Goal: Task Accomplishment & Management: Manage account settings

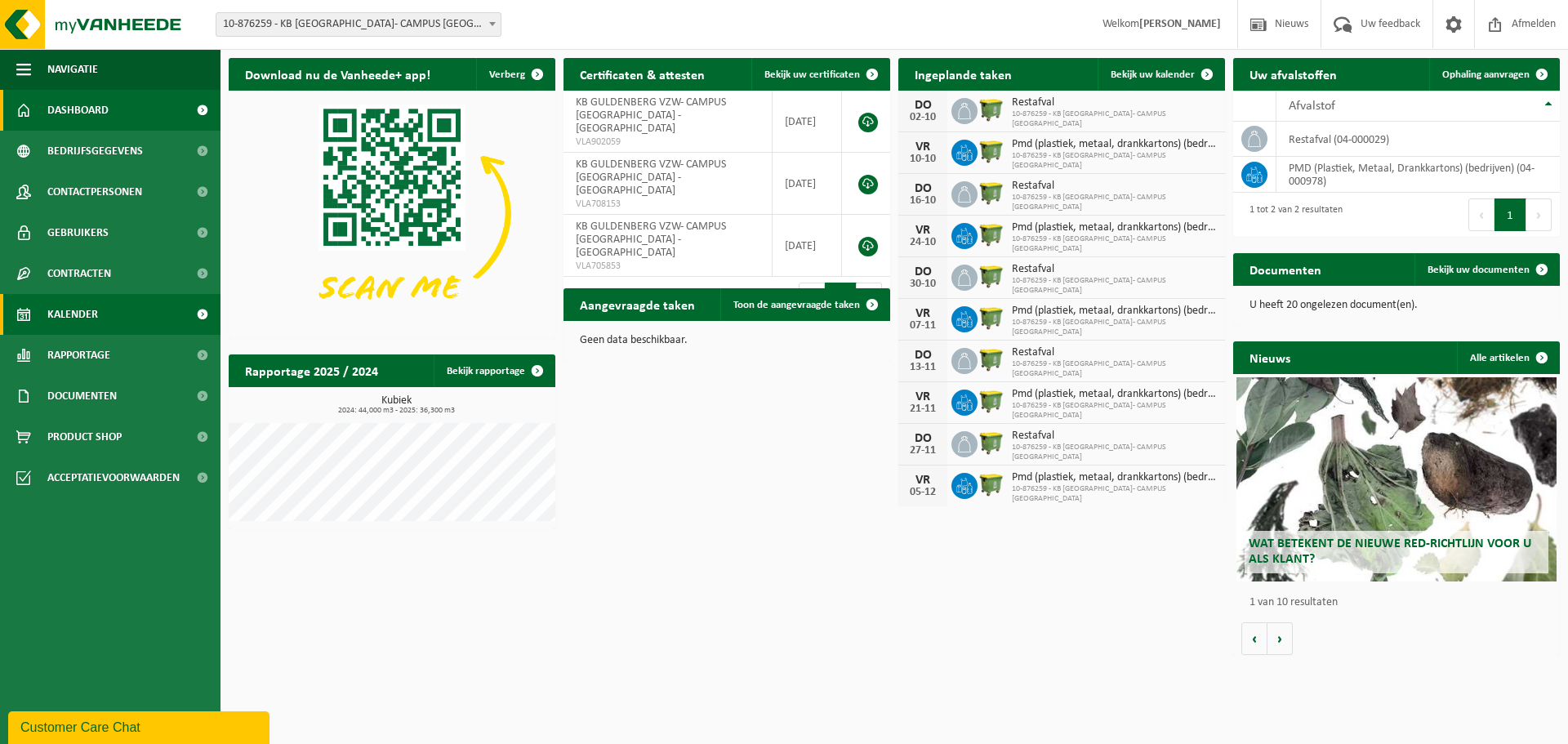
click at [105, 305] on link "Kalender" at bounding box center [110, 314] width 221 height 41
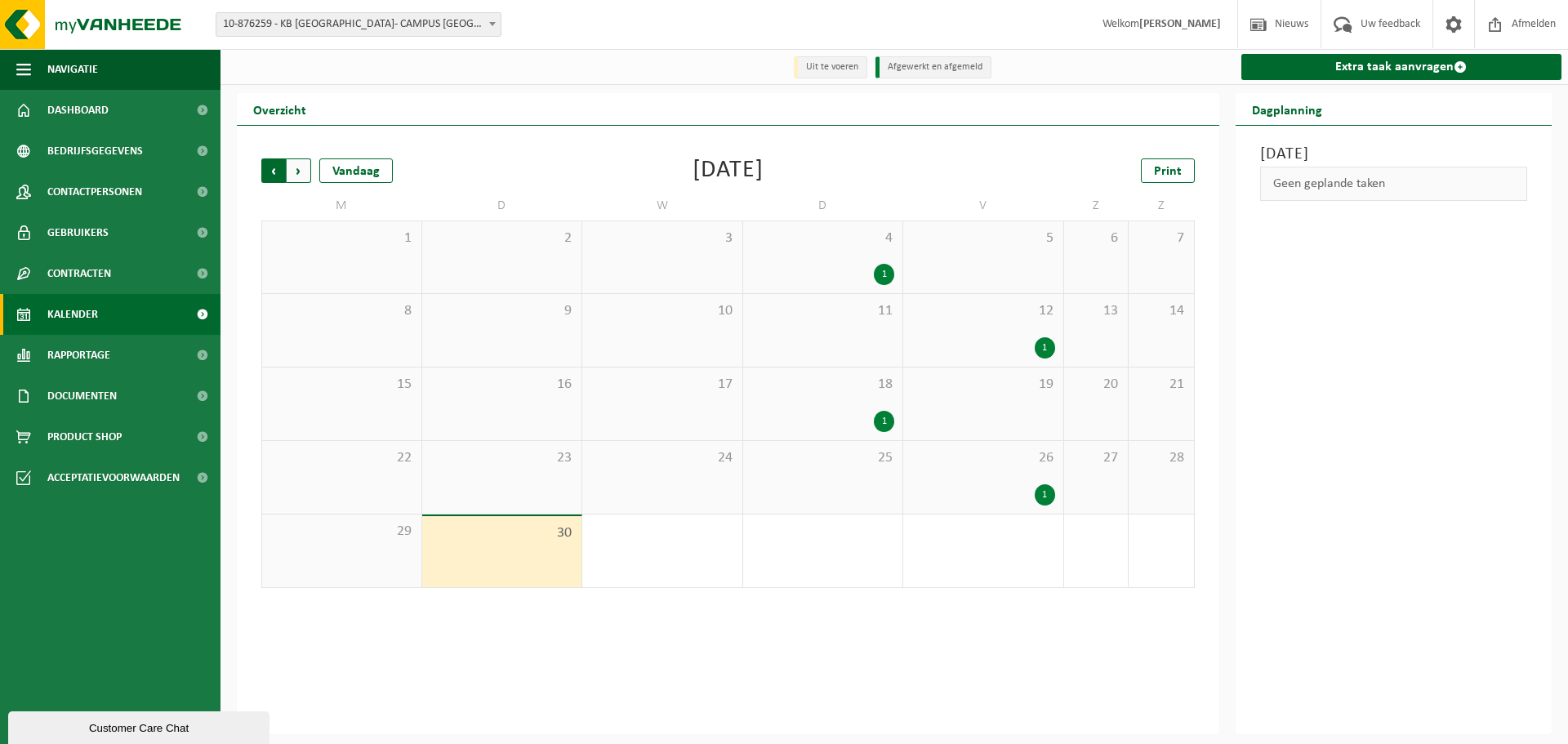
click at [305, 174] on span "Volgende" at bounding box center [299, 171] width 25 height 25
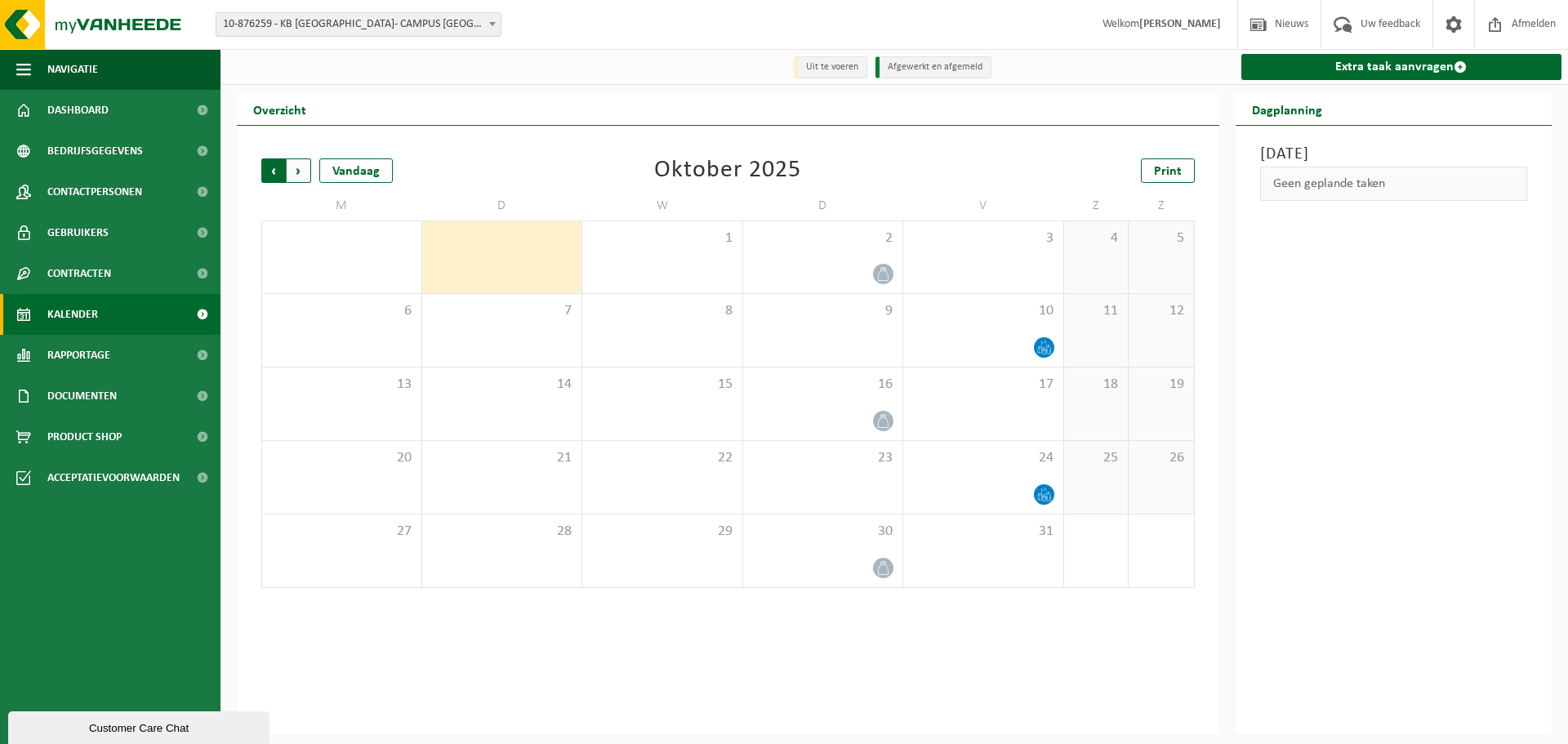
click at [294, 173] on span "Volgende" at bounding box center [299, 171] width 25 height 25
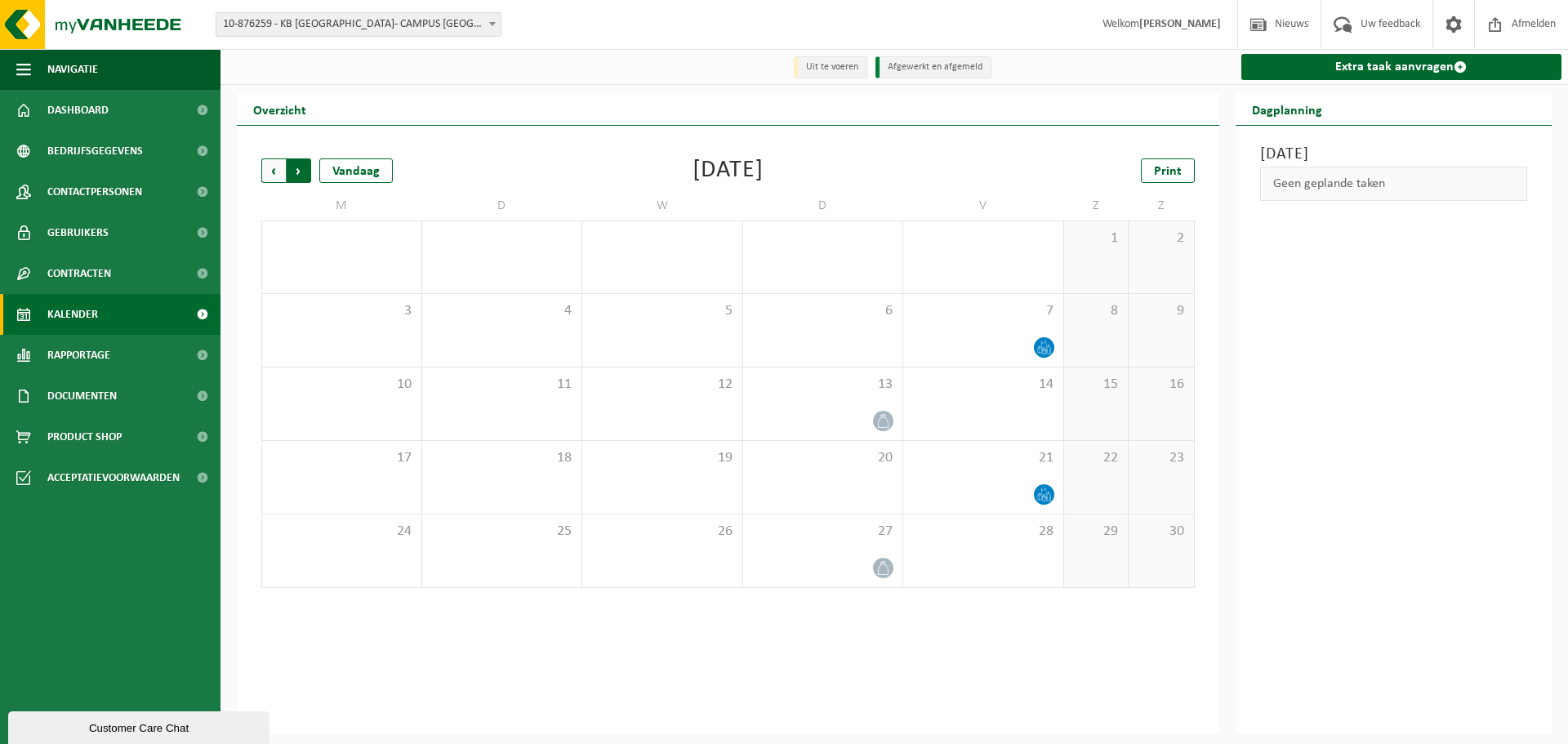
click at [272, 160] on span "Vorige" at bounding box center [274, 171] width 25 height 25
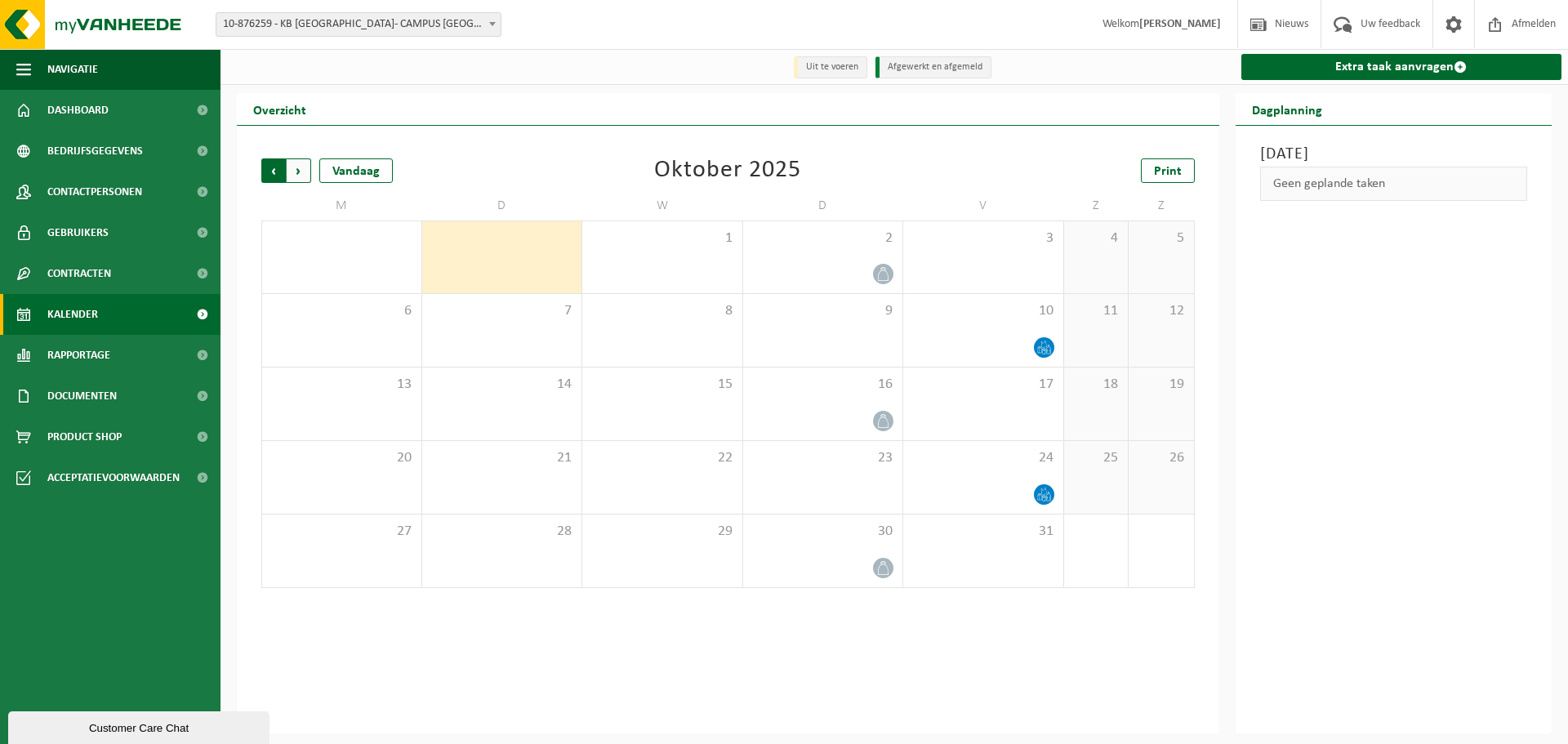
click at [300, 170] on span "Volgende" at bounding box center [299, 171] width 25 height 25
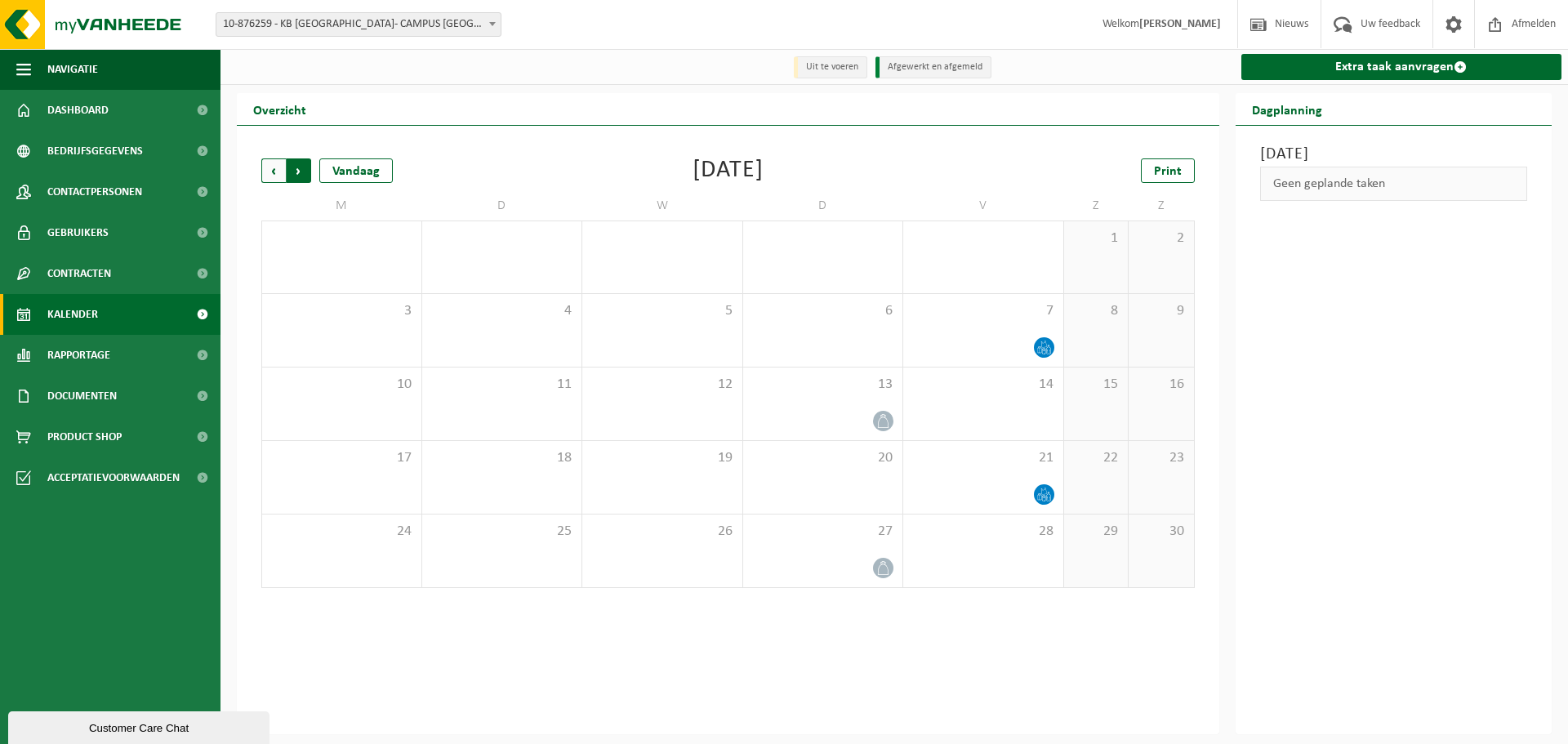
click at [268, 173] on span "Vorige" at bounding box center [274, 171] width 25 height 25
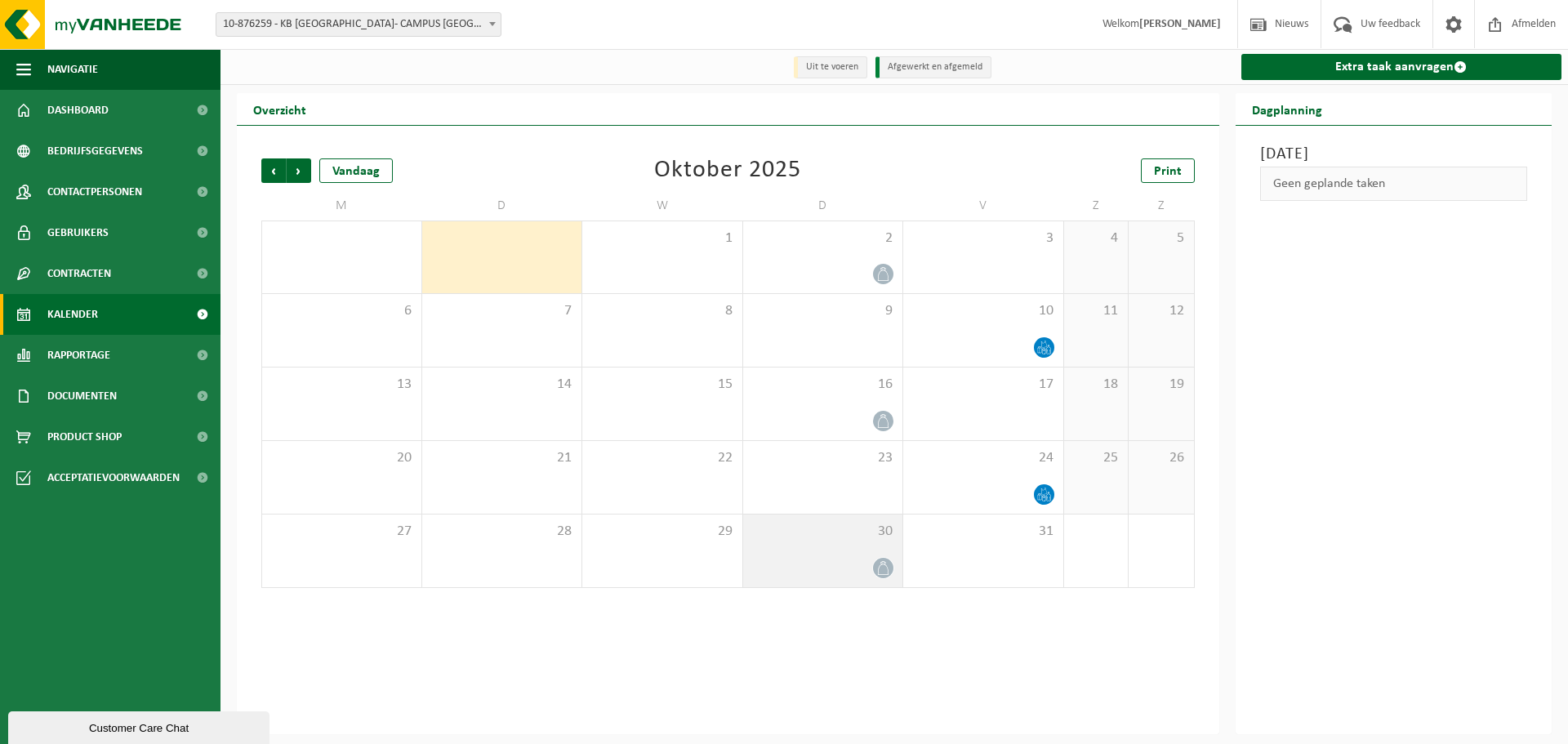
click at [877, 559] on div at bounding box center [883, 568] width 22 height 22
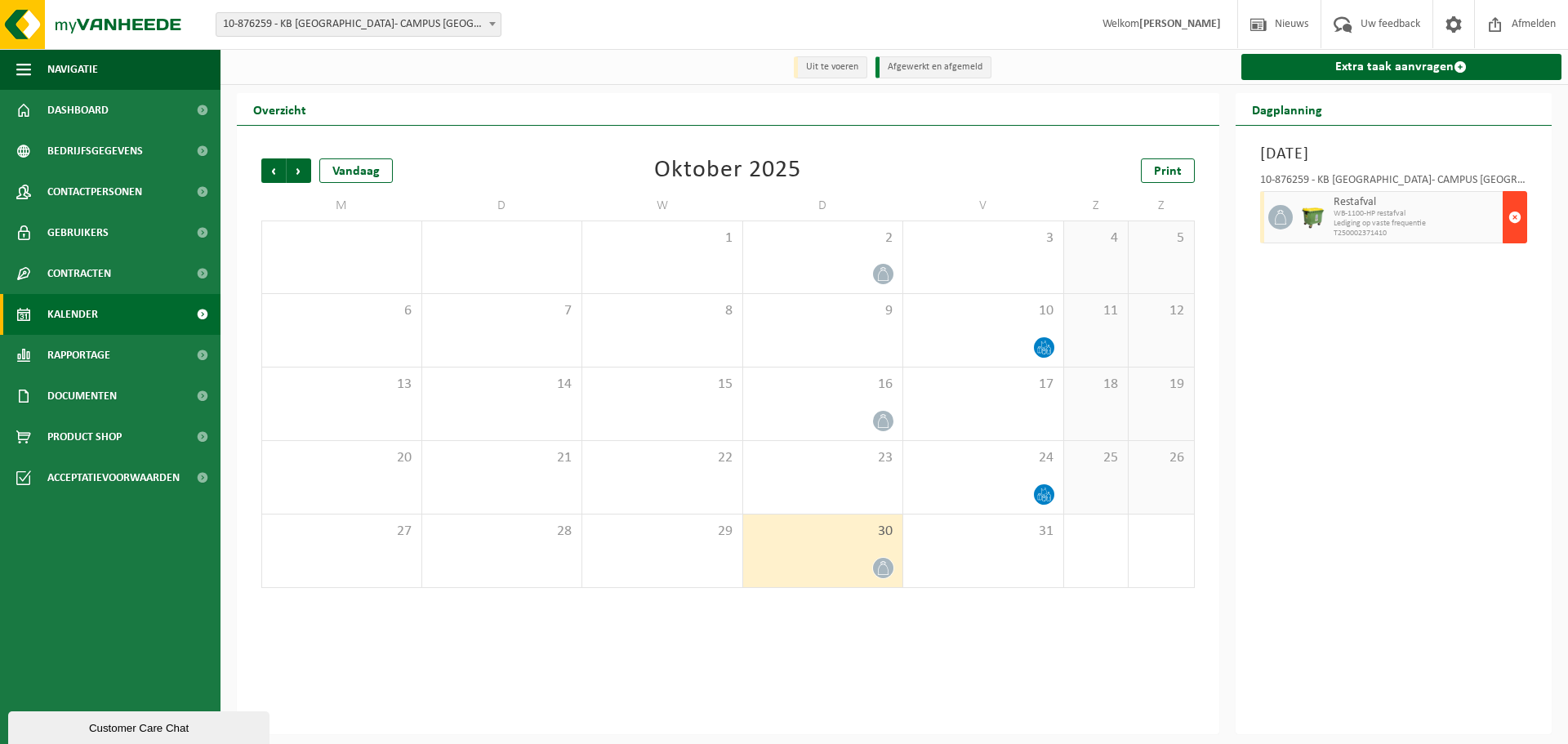
click at [1514, 221] on span "button" at bounding box center [1515, 217] width 13 height 33
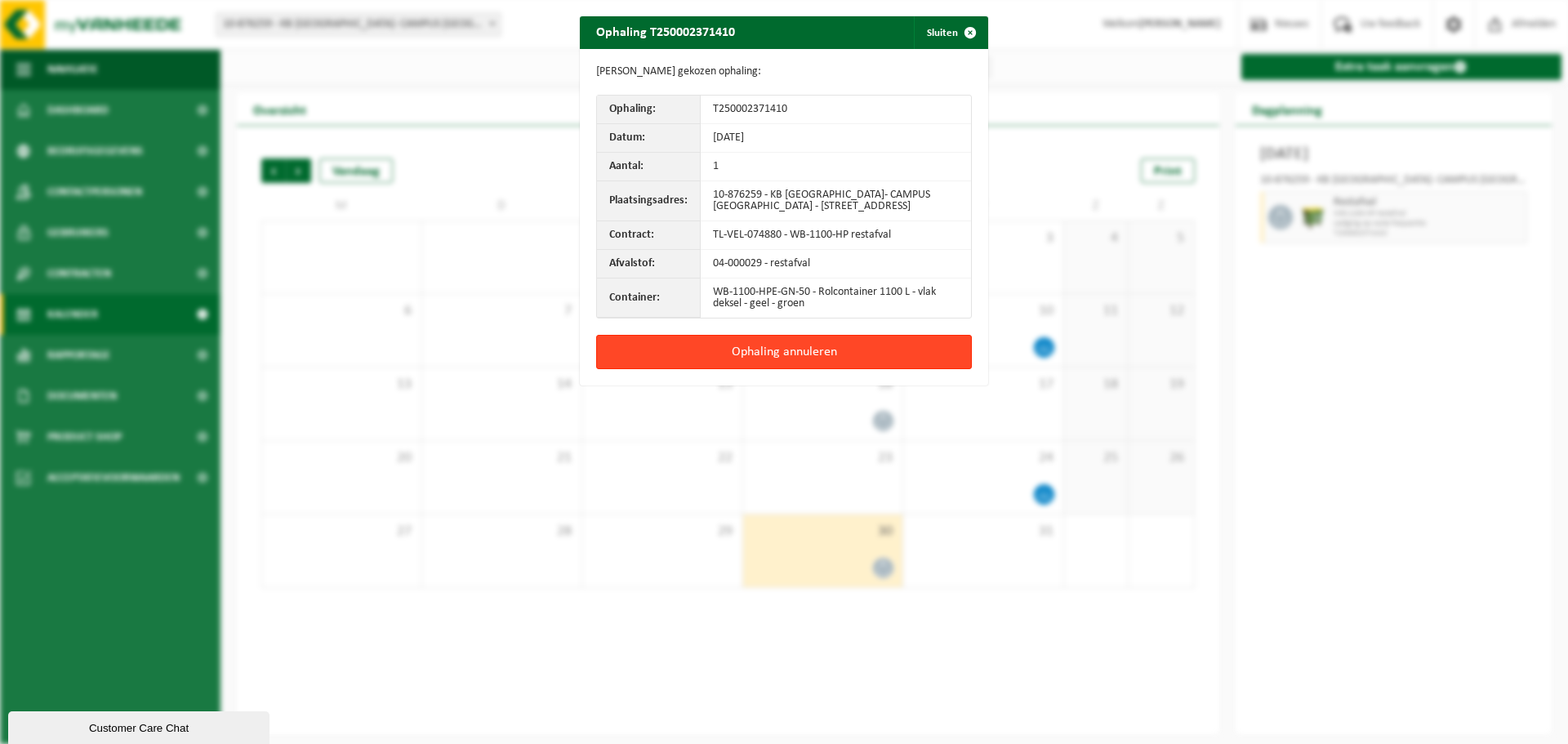
click at [793, 354] on button "Ophaling annuleren" at bounding box center [784, 352] width 375 height 35
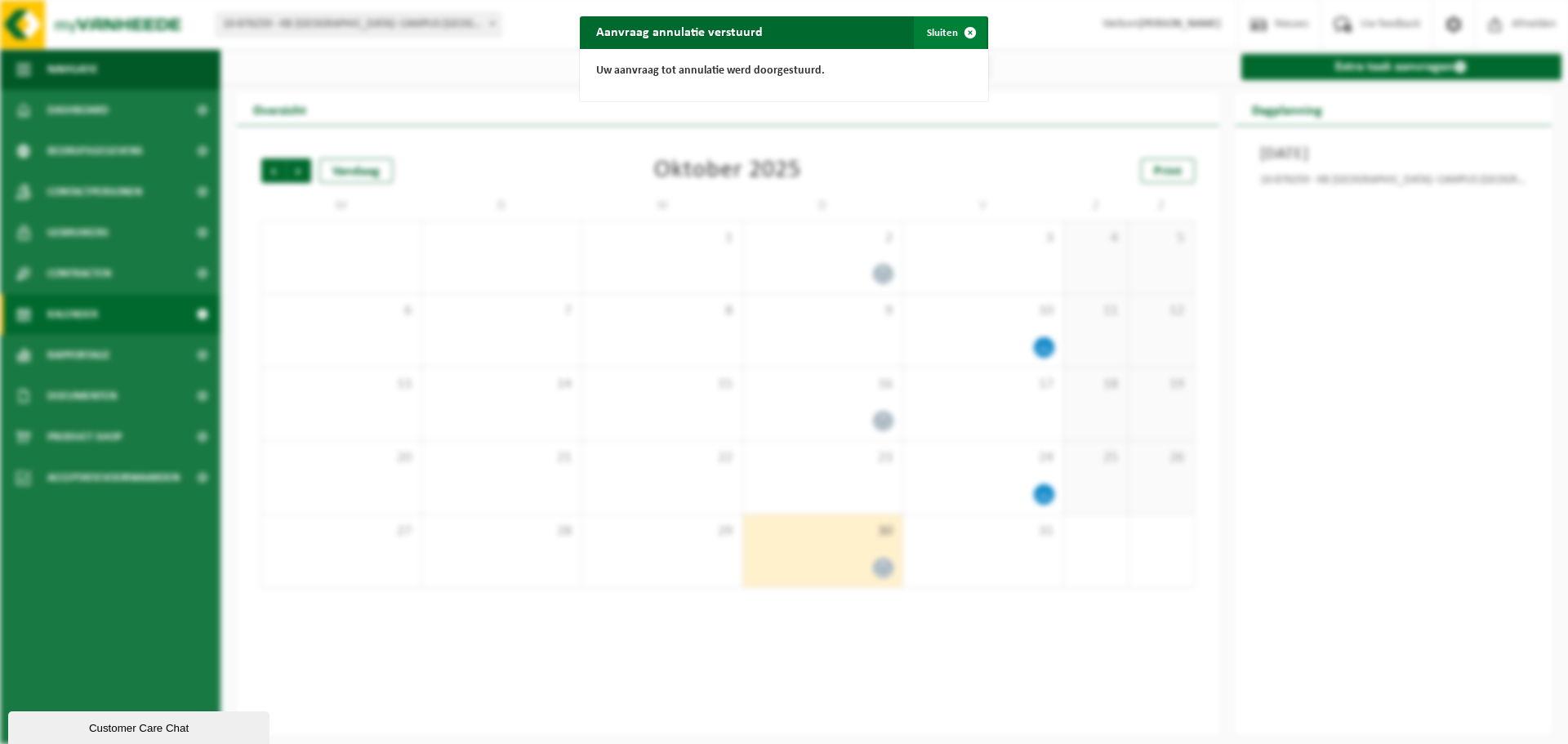
click at [934, 28] on button "Sluiten" at bounding box center [950, 33] width 72 height 33
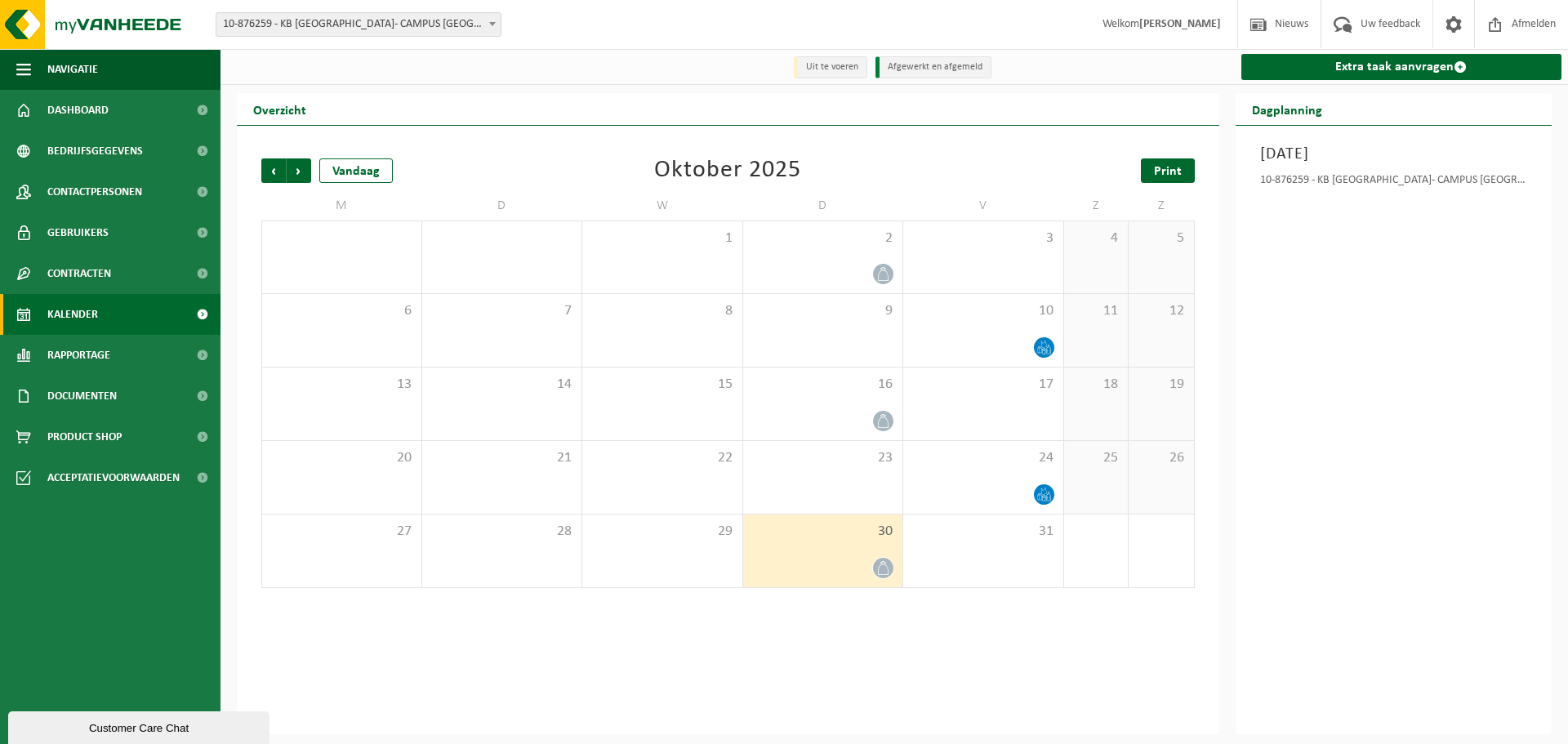
click at [1169, 173] on span "Print" at bounding box center [1168, 171] width 28 height 13
click at [300, 167] on span "Volgende" at bounding box center [299, 171] width 25 height 25
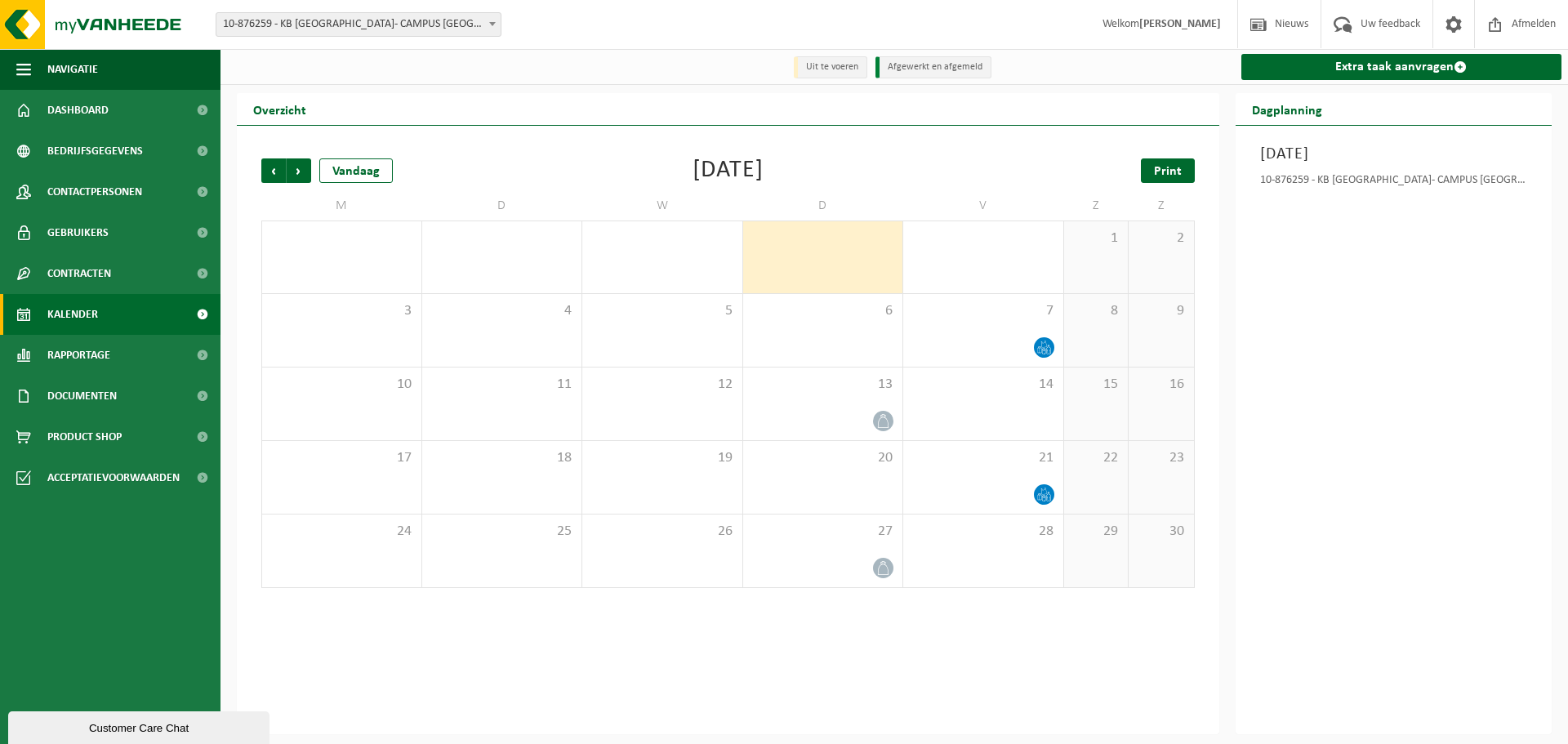
click at [1152, 174] on link "Print" at bounding box center [1167, 171] width 54 height 25
click at [300, 173] on span "Volgende" at bounding box center [299, 171] width 25 height 25
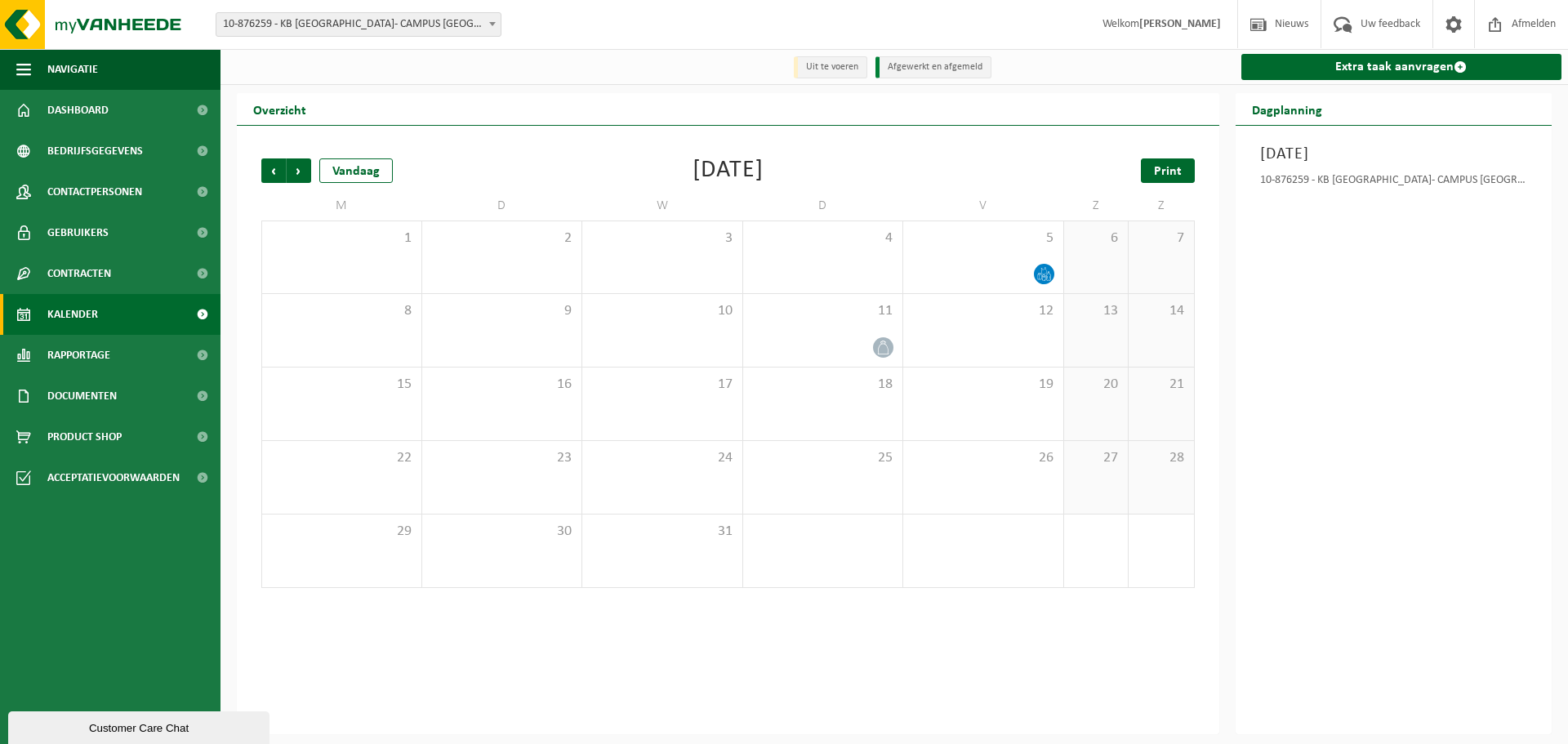
click at [1189, 167] on link "Print" at bounding box center [1167, 171] width 54 height 25
